Goal: Answer question/provide support: Share knowledge or assist other users

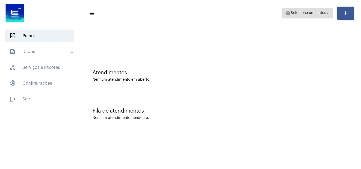
click at [317, 14] on span "Selecione um status" at bounding box center [308, 13] width 35 height 4
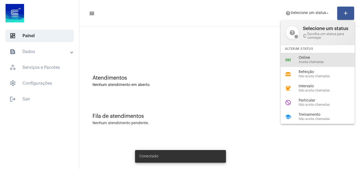
drag, startPoint x: 305, startPoint y: 57, endPoint x: 283, endPoint y: 49, distance: 23.2
click at [305, 57] on span "Online" at bounding box center [329, 58] width 60 height 4
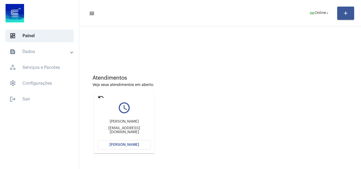
click at [134, 147] on button "Abrir Chamada" at bounding box center [124, 145] width 53 height 10
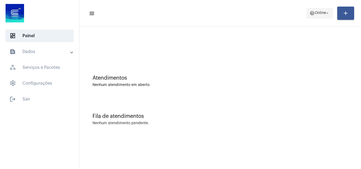
click at [319, 13] on span "Online" at bounding box center [320, 13] width 11 height 4
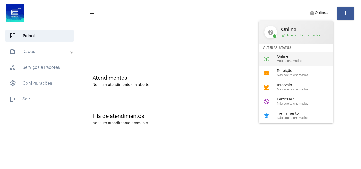
click at [304, 59] on span "Online" at bounding box center [307, 57] width 60 height 4
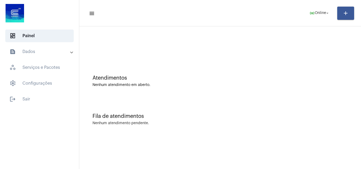
click at [311, 107] on div "Fila de atendimentos Nenhum atendimento pendente." at bounding box center [220, 117] width 277 height 38
click at [317, 15] on span "online_prediction Online arrow_drop_down" at bounding box center [320, 13] width 20 height 10
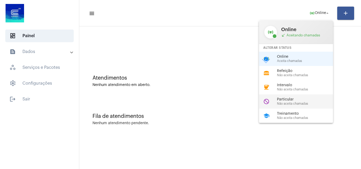
click at [297, 99] on span "Particular" at bounding box center [307, 100] width 60 height 4
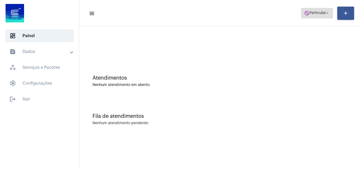
click at [311, 15] on span "do_not_disturb Particular arrow_drop_down" at bounding box center [317, 13] width 26 height 10
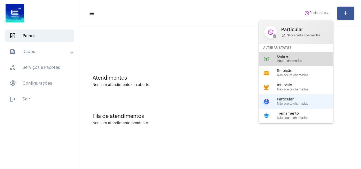
click at [319, 54] on div "online_prediction Online Aceita chamadas" at bounding box center [300, 59] width 83 height 14
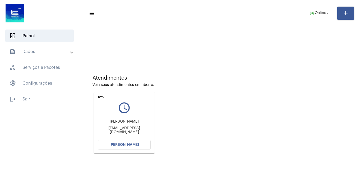
scroll to position [26, 0]
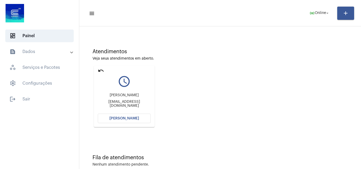
click at [128, 118] on span "[PERSON_NAME]" at bounding box center [124, 119] width 30 height 4
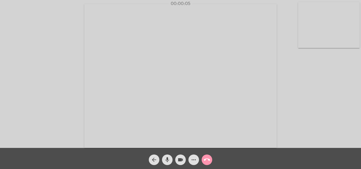
click at [167, 158] on mat-icon "mic" at bounding box center [167, 160] width 6 height 6
click at [309, 101] on div "Acessando Câmera e Microfone..." at bounding box center [181, 75] width 360 height 148
click at [166, 159] on mat-icon "mic_off" at bounding box center [167, 160] width 6 height 6
click at [168, 160] on mat-icon "mic" at bounding box center [167, 160] width 6 height 6
drag, startPoint x: 176, startPoint y: 161, endPoint x: 179, endPoint y: 157, distance: 4.9
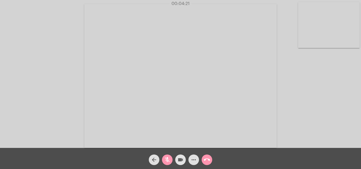
click at [178, 160] on button "videocam" at bounding box center [180, 160] width 11 height 11
click at [169, 162] on mat-icon "mic_off" at bounding box center [167, 160] width 6 height 6
click at [168, 161] on mat-icon "mic" at bounding box center [167, 160] width 6 height 6
click at [196, 5] on div "00:09:55" at bounding box center [180, 3] width 361 height 5
click at [196, 5] on div "00:09:56" at bounding box center [180, 3] width 361 height 5
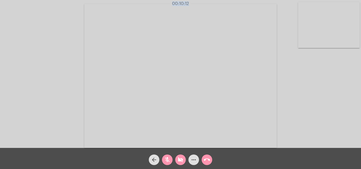
drag, startPoint x: 183, startPoint y: 156, endPoint x: 171, endPoint y: 163, distance: 14.1
click at [182, 156] on span "videocam_off" at bounding box center [180, 160] width 6 height 11
click at [167, 162] on mat-icon "mic_off" at bounding box center [167, 160] width 6 height 6
click at [169, 160] on mat-icon "mic" at bounding box center [167, 160] width 6 height 6
click at [169, 157] on mat-icon "mic_off" at bounding box center [167, 160] width 6 height 6
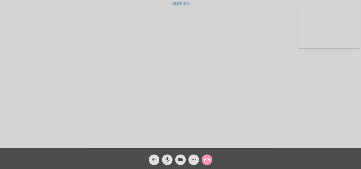
click at [168, 161] on mat-icon "mic" at bounding box center [167, 160] width 6 height 6
click at [316, 118] on div "Acessando Câmera e Microfone..." at bounding box center [181, 75] width 360 height 148
click at [324, 83] on div "Acessando Câmera e Microfone..." at bounding box center [181, 75] width 360 height 148
click at [195, 1] on div "Acessando Câmera e Microfone..." at bounding box center [180, 74] width 361 height 148
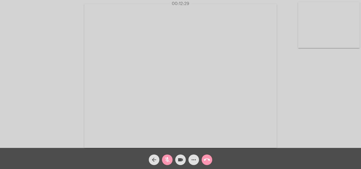
click at [166, 161] on mat-icon "mic_off" at bounding box center [167, 160] width 6 height 6
click at [315, 107] on div "Acessando Câmera e Microfone..." at bounding box center [181, 75] width 360 height 148
click at [165, 160] on mat-icon "mic" at bounding box center [167, 160] width 6 height 6
click at [165, 160] on mat-icon "mic_off" at bounding box center [167, 160] width 6 height 6
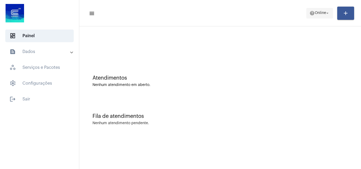
click at [307, 16] on button "help Online arrow_drop_down" at bounding box center [319, 13] width 27 height 11
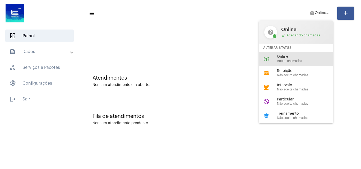
click at [294, 60] on span "Aceita chamadas" at bounding box center [307, 60] width 60 height 3
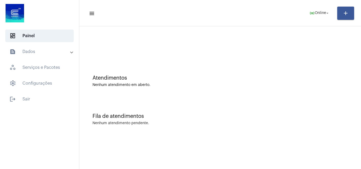
click at [41, 55] on mat-expansion-panel-header "text_snippet_outlined Dados" at bounding box center [41, 51] width 76 height 13
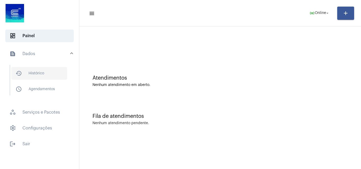
click at [36, 78] on span "history_outlined Histórico" at bounding box center [39, 73] width 56 height 13
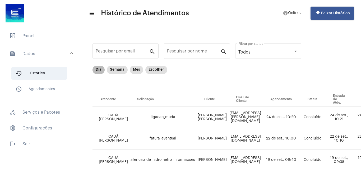
click at [96, 71] on mat-chip "Dia" at bounding box center [99, 70] width 12 height 8
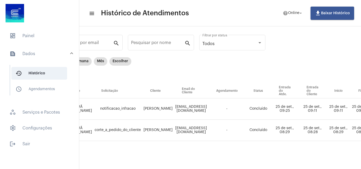
scroll to position [12, 0]
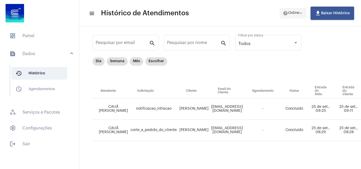
click at [285, 15] on mat-icon "help" at bounding box center [285, 13] width 5 height 5
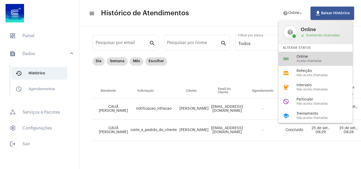
click at [290, 56] on div "online_prediction Online Aceita chamadas" at bounding box center [320, 59] width 83 height 14
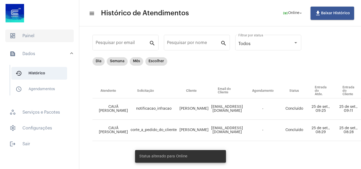
click at [39, 39] on span "dashboard Painel" at bounding box center [39, 36] width 68 height 13
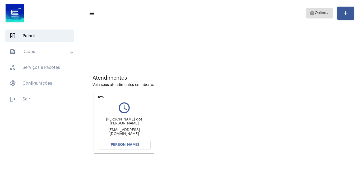
click at [324, 12] on span "Online" at bounding box center [320, 13] width 11 height 4
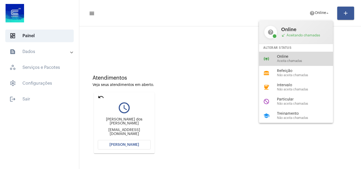
click at [310, 59] on span "Aceita chamadas" at bounding box center [307, 60] width 60 height 3
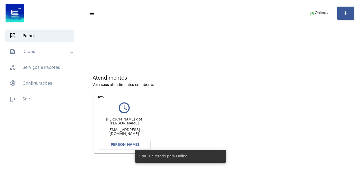
click at [134, 144] on div "Status alterado para Online" at bounding box center [181, 156] width 104 height 25
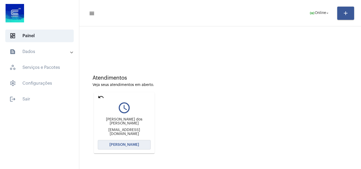
click at [136, 147] on span "[PERSON_NAME]" at bounding box center [124, 145] width 30 height 4
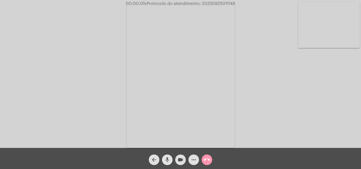
click at [168, 158] on mat-icon "mic" at bounding box center [167, 160] width 6 height 6
click at [294, 121] on div "Acessando Câmera e Microfone..." at bounding box center [181, 75] width 360 height 148
click at [168, 160] on mat-icon "mic_off" at bounding box center [167, 160] width 6 height 6
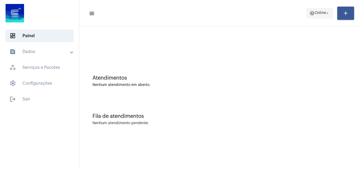
click at [314, 16] on span "help Online arrow_drop_down" at bounding box center [320, 13] width 20 height 10
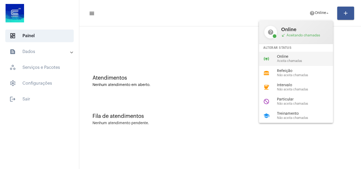
drag, startPoint x: 310, startPoint y: 59, endPoint x: 297, endPoint y: 59, distance: 13.2
click at [310, 59] on span "Aceita chamadas" at bounding box center [307, 60] width 60 height 3
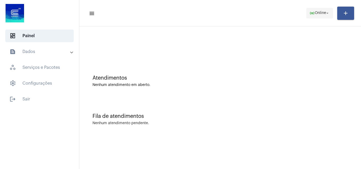
click at [318, 11] on span "online_prediction Online arrow_drop_down" at bounding box center [320, 13] width 20 height 10
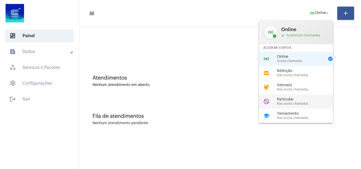
click at [297, 101] on span "Particular" at bounding box center [307, 100] width 60 height 4
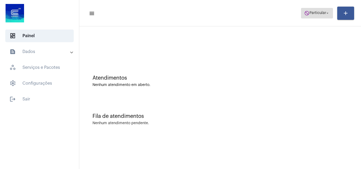
click at [315, 11] on span "do_not_disturb Particular arrow_drop_down" at bounding box center [317, 13] width 26 height 10
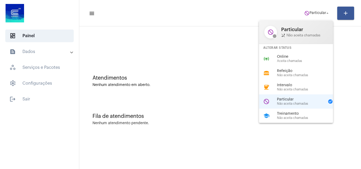
click at [294, 55] on div "online_prediction Online Aceita chamadas" at bounding box center [300, 59] width 83 height 14
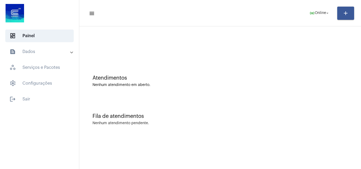
click at [312, 98] on div "Fila de atendimentos Nenhum atendimento pendente." at bounding box center [220, 117] width 277 height 38
click at [327, 99] on div "Fila de atendimentos Nenhum atendimento pendente." at bounding box center [220, 117] width 277 height 38
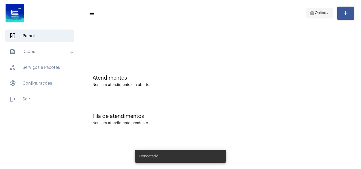
click at [319, 15] on span "help Online arrow_drop_down" at bounding box center [320, 13] width 20 height 10
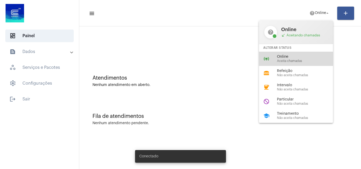
click at [308, 57] on span "Online" at bounding box center [307, 57] width 60 height 4
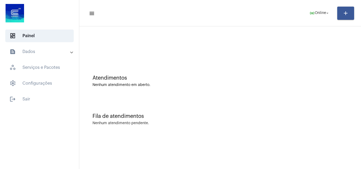
click at [36, 49] on mat-panel-title "text_snippet_outlined Dados" at bounding box center [40, 52] width 61 height 6
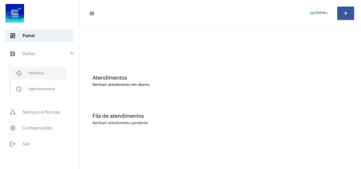
click at [46, 76] on span "history_outlined Histórico" at bounding box center [39, 73] width 56 height 13
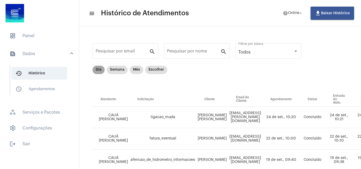
click at [100, 71] on mat-chip "Dia" at bounding box center [99, 70] width 12 height 8
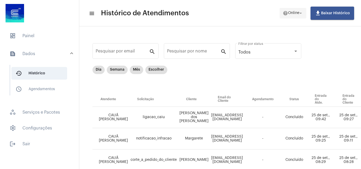
click at [291, 13] on span "Online" at bounding box center [293, 13] width 11 height 4
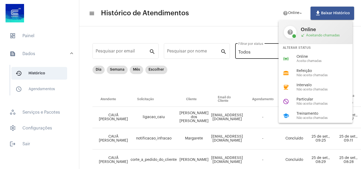
click at [294, 55] on div "online_prediction Online Aceita chamadas" at bounding box center [320, 59] width 83 height 14
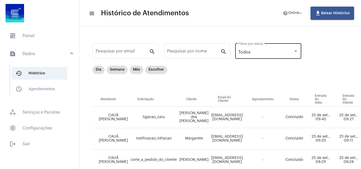
click at [293, 56] on div "Todos Filtrar por status" at bounding box center [269, 50] width 60 height 17
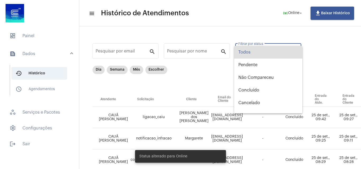
click at [33, 39] on div at bounding box center [180, 84] width 361 height 169
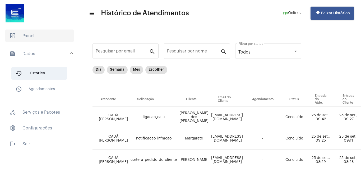
click at [36, 35] on span "dashboard Painel" at bounding box center [39, 36] width 68 height 13
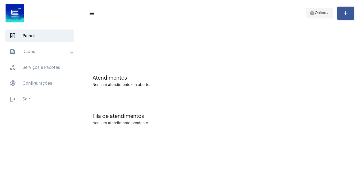
click at [315, 14] on span "Online" at bounding box center [320, 13] width 11 height 4
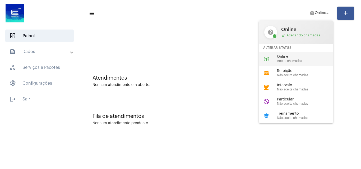
click at [295, 61] on span "Aceita chamadas" at bounding box center [307, 60] width 60 height 3
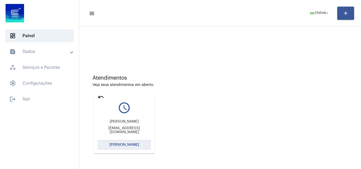
click at [132, 146] on span "Abrir Chamada" at bounding box center [124, 145] width 30 height 4
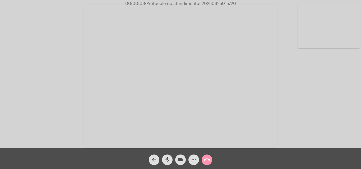
click at [168, 158] on mat-icon "mic" at bounding box center [167, 160] width 6 height 6
click at [340, 105] on div "Acessando Câmera e Microfone..." at bounding box center [181, 75] width 360 height 148
click at [327, 111] on div "Acessando Câmera e Microfone..." at bounding box center [181, 75] width 360 height 148
click at [168, 158] on mat-icon "mic_off" at bounding box center [167, 160] width 6 height 6
click at [194, 162] on mat-icon "more_horiz" at bounding box center [194, 160] width 6 height 6
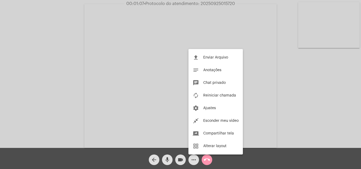
click at [110, 71] on div at bounding box center [180, 84] width 361 height 169
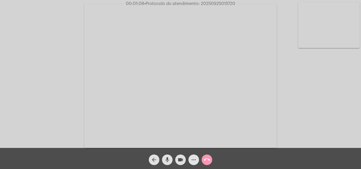
click at [195, 161] on mat-icon "more_horiz" at bounding box center [194, 160] width 6 height 6
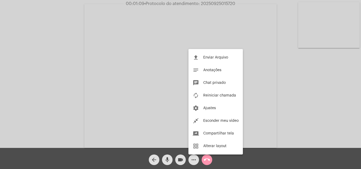
click at [121, 84] on div at bounding box center [180, 84] width 361 height 169
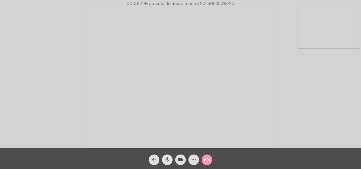
click at [166, 158] on mat-icon "mic" at bounding box center [167, 160] width 6 height 6
click at [167, 157] on mat-icon "mic_off" at bounding box center [167, 160] width 6 height 6
click at [197, 159] on button "more_horiz" at bounding box center [194, 160] width 11 height 11
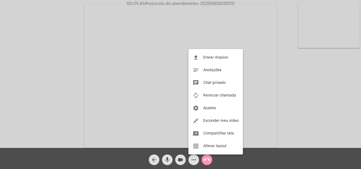
click at [133, 75] on div at bounding box center [180, 84] width 361 height 169
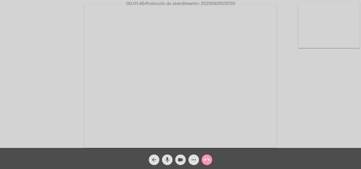
click at [166, 159] on mat-icon "mic" at bounding box center [167, 160] width 6 height 6
click at [165, 160] on mat-icon "mic_off" at bounding box center [167, 160] width 6 height 6
click at [204, 160] on mat-icon "call_end" at bounding box center [207, 160] width 6 height 6
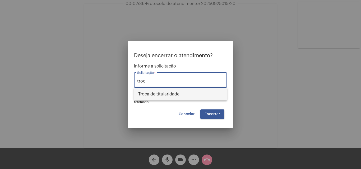
click at [173, 97] on span "Troca de titularidade" at bounding box center [180, 94] width 85 height 13
type input "Troca de titularidade"
click at [216, 111] on button "Encerrar" at bounding box center [212, 115] width 24 height 10
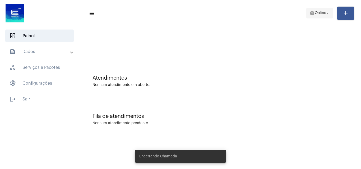
click at [323, 15] on span "Online" at bounding box center [320, 13] width 11 height 4
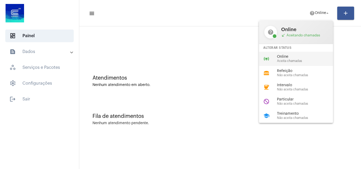
click at [300, 58] on span "Online" at bounding box center [307, 57] width 60 height 4
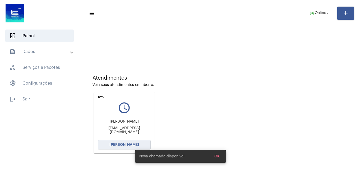
click at [124, 144] on span "[PERSON_NAME]" at bounding box center [124, 145] width 30 height 4
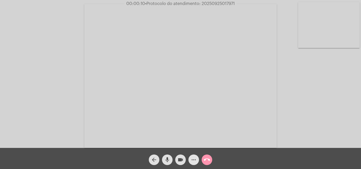
click at [193, 158] on mat-icon "more_horiz" at bounding box center [194, 160] width 6 height 6
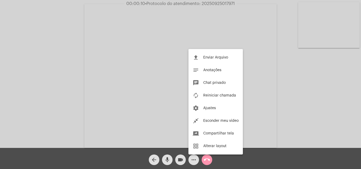
click at [79, 81] on div at bounding box center [180, 84] width 361 height 169
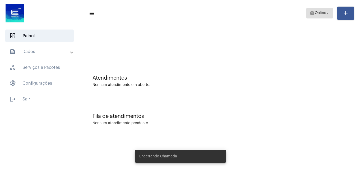
click at [318, 14] on span "Online" at bounding box center [320, 13] width 11 height 4
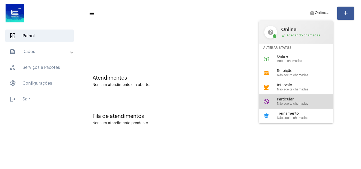
click at [317, 99] on span "Particular" at bounding box center [307, 100] width 60 height 4
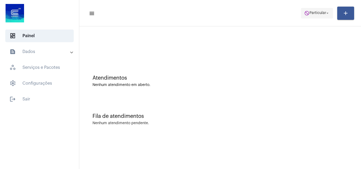
click at [309, 10] on span "do_not_disturb Particular arrow_drop_down" at bounding box center [317, 13] width 26 height 10
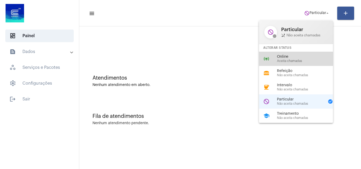
click at [295, 60] on span "Aceita chamadas" at bounding box center [307, 60] width 60 height 3
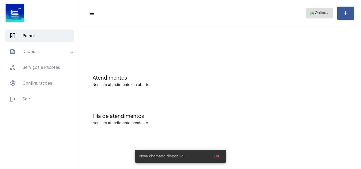
click at [319, 15] on span "Online" at bounding box center [320, 13] width 11 height 4
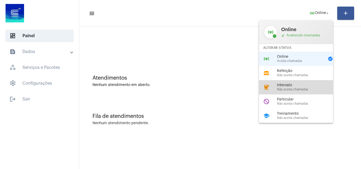
click at [287, 89] on span "Não aceita chamadas" at bounding box center [307, 89] width 60 height 3
